Goal: Submit feedback/report problem: Complete application form

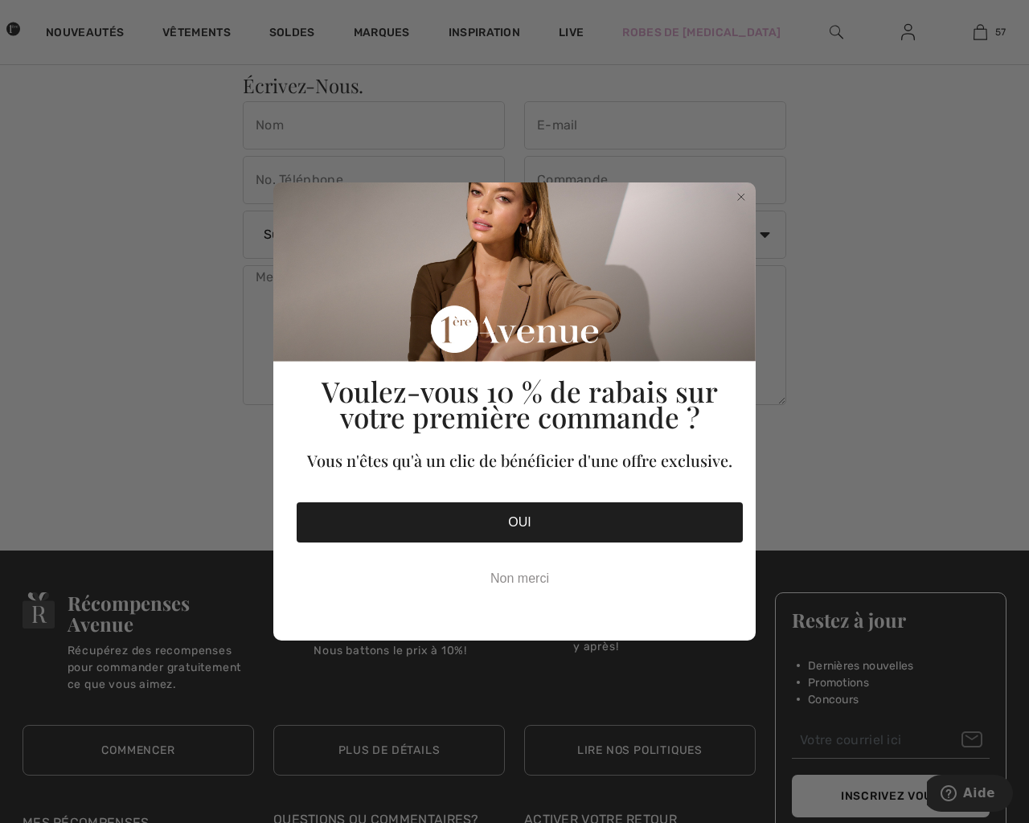
checkbox input "true"
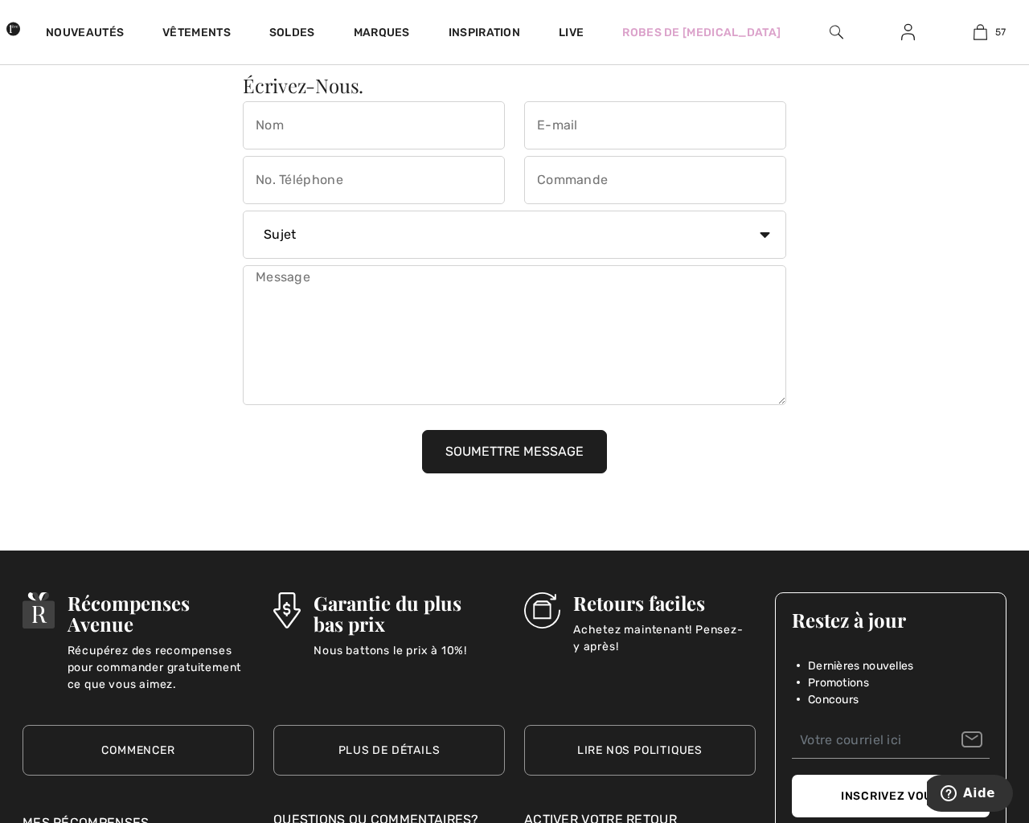
checkbox input "true"
type input "zFPWdwPk"
type input "[EMAIL_ADDRESS][DOMAIN_NAME]"
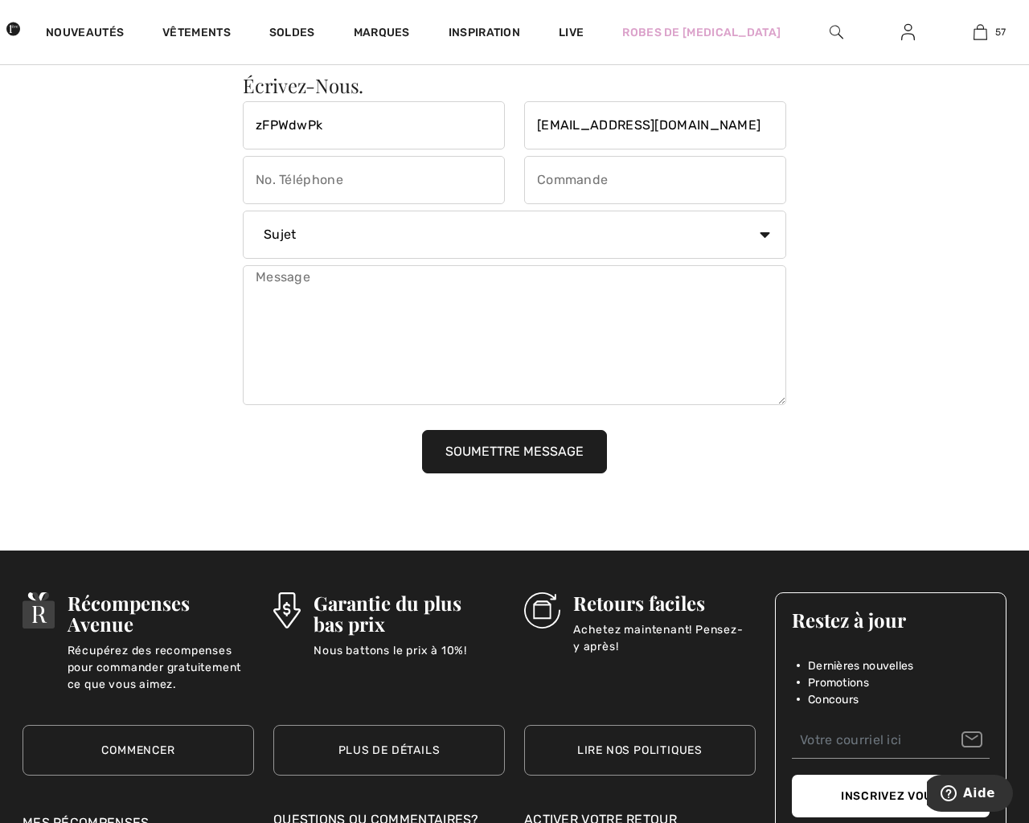
type input "5556660606"
type input "1"
type textarea "20"
type input "[EMAIL_ADDRESS][DOMAIN_NAME]"
select select "Passer une commande"
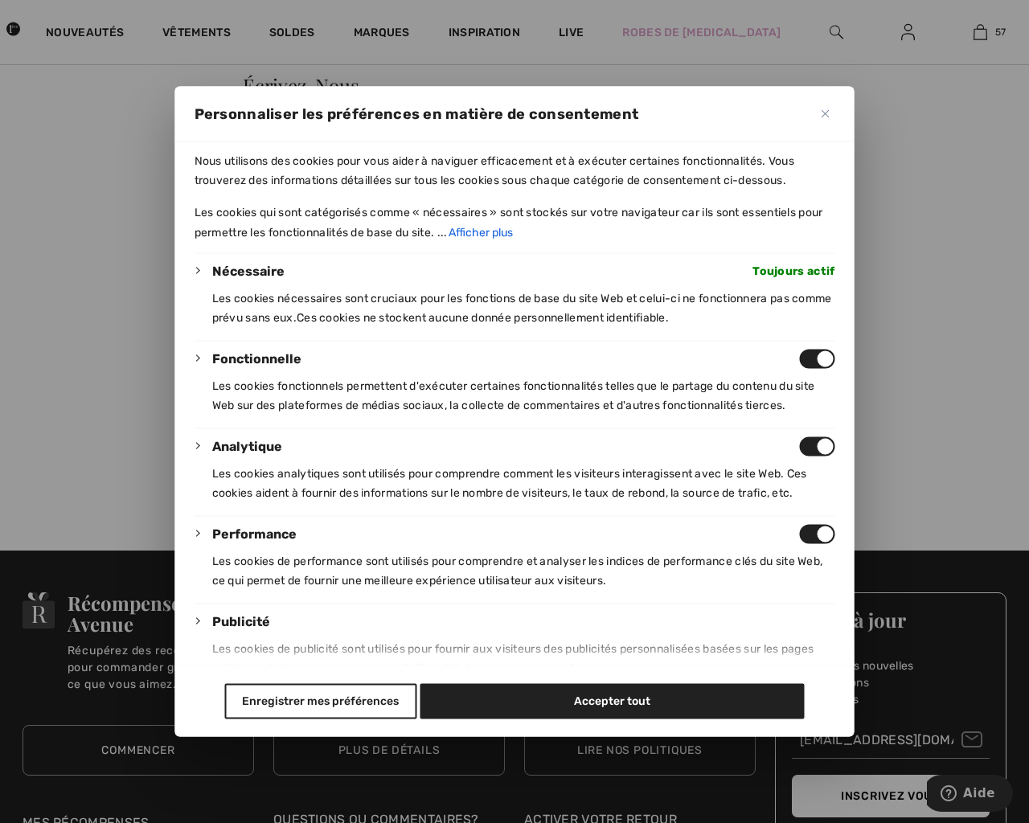
type button "e"
